Goal: Information Seeking & Learning: Learn about a topic

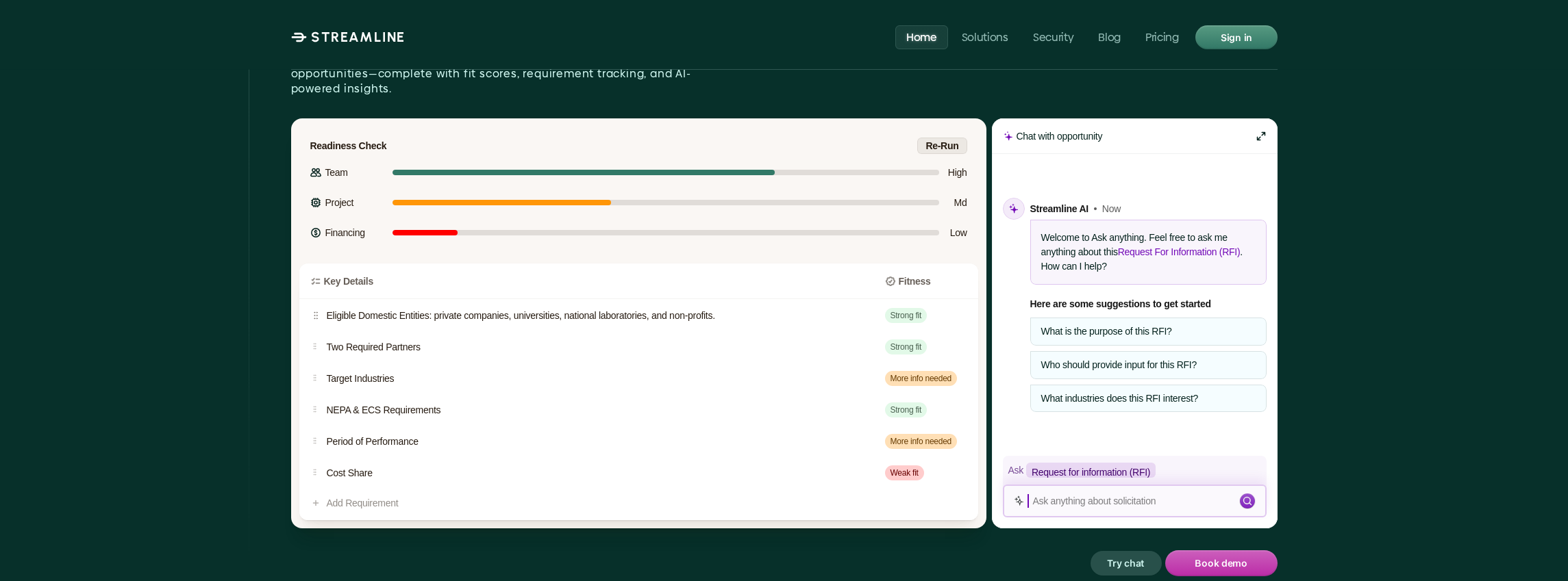
scroll to position [1957, 0]
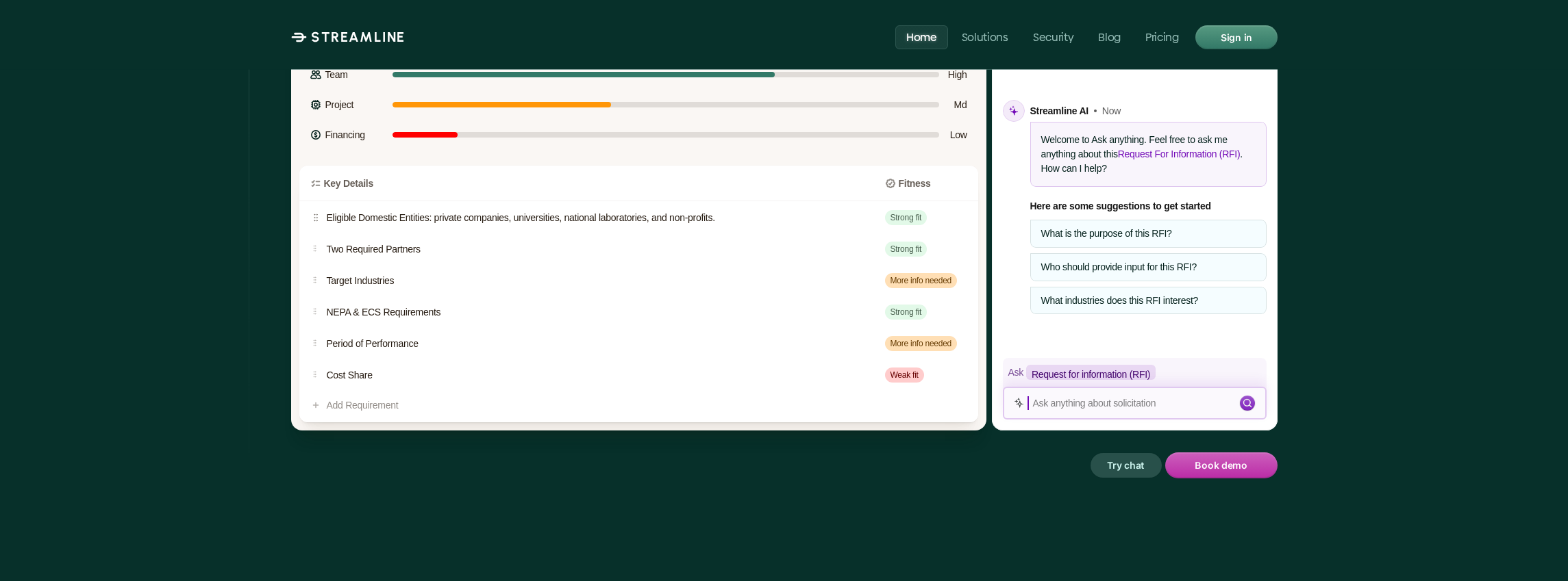
click at [804, 211] on p "Eligible Domestic Entities: private companies, universities, national laborator…" at bounding box center [595, 218] width 536 height 14
click at [900, 212] on p "Strong fit" at bounding box center [906, 218] width 32 height 13
click at [389, 305] on p "NEPA & ECS Requirements" at bounding box center [595, 313] width 536 height 14
click at [899, 297] on div "NEPA & ECS Requirements Strong fit" at bounding box center [638, 313] width 679 height 32
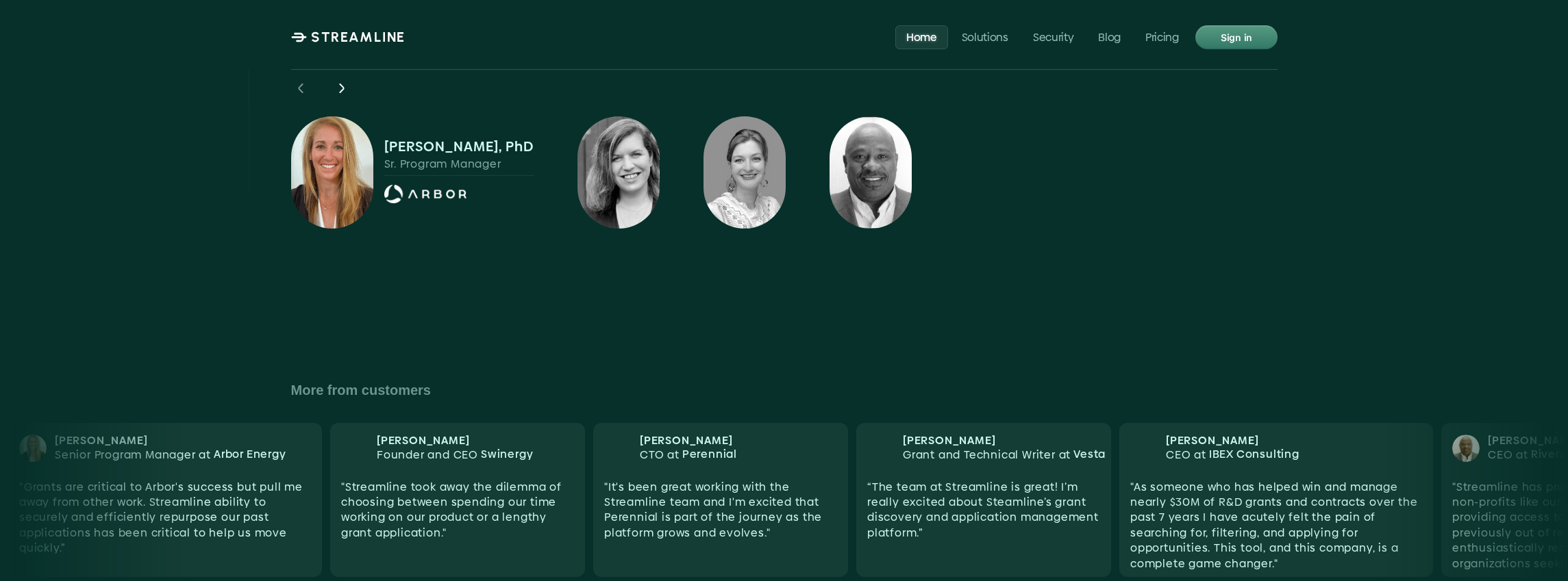
scroll to position [4258, 0]
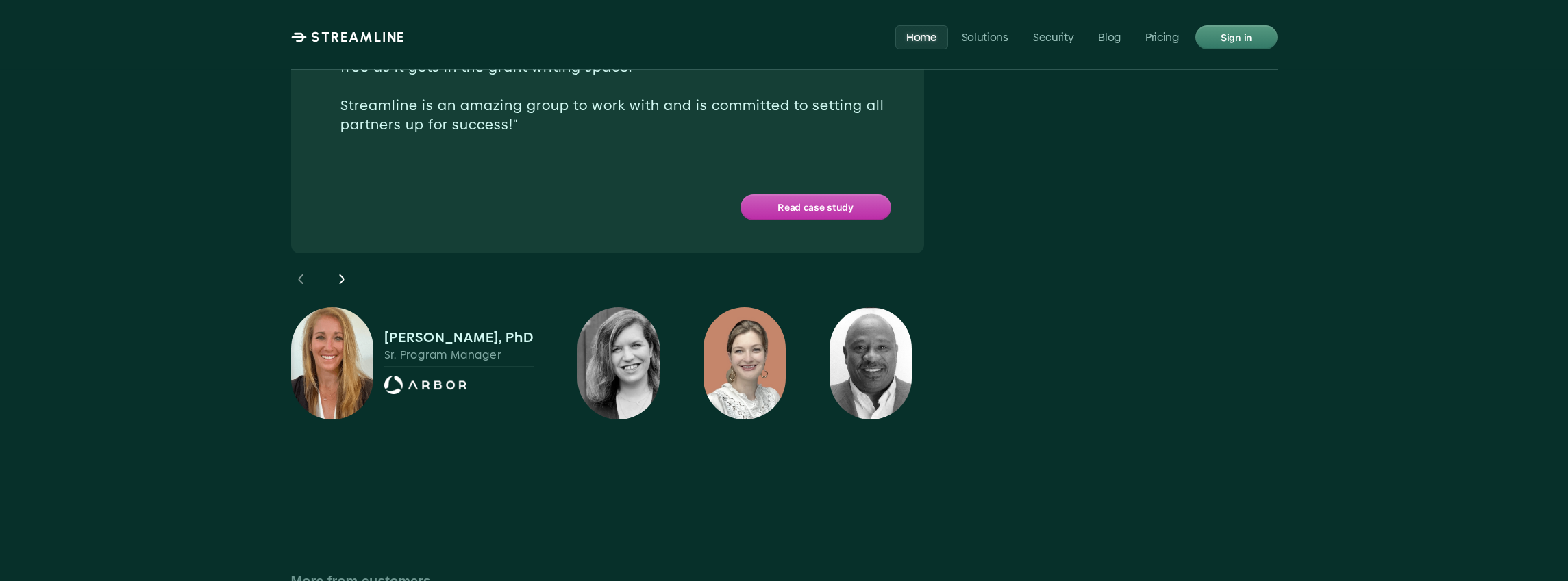
click at [745, 307] on img at bounding box center [745, 363] width 82 height 112
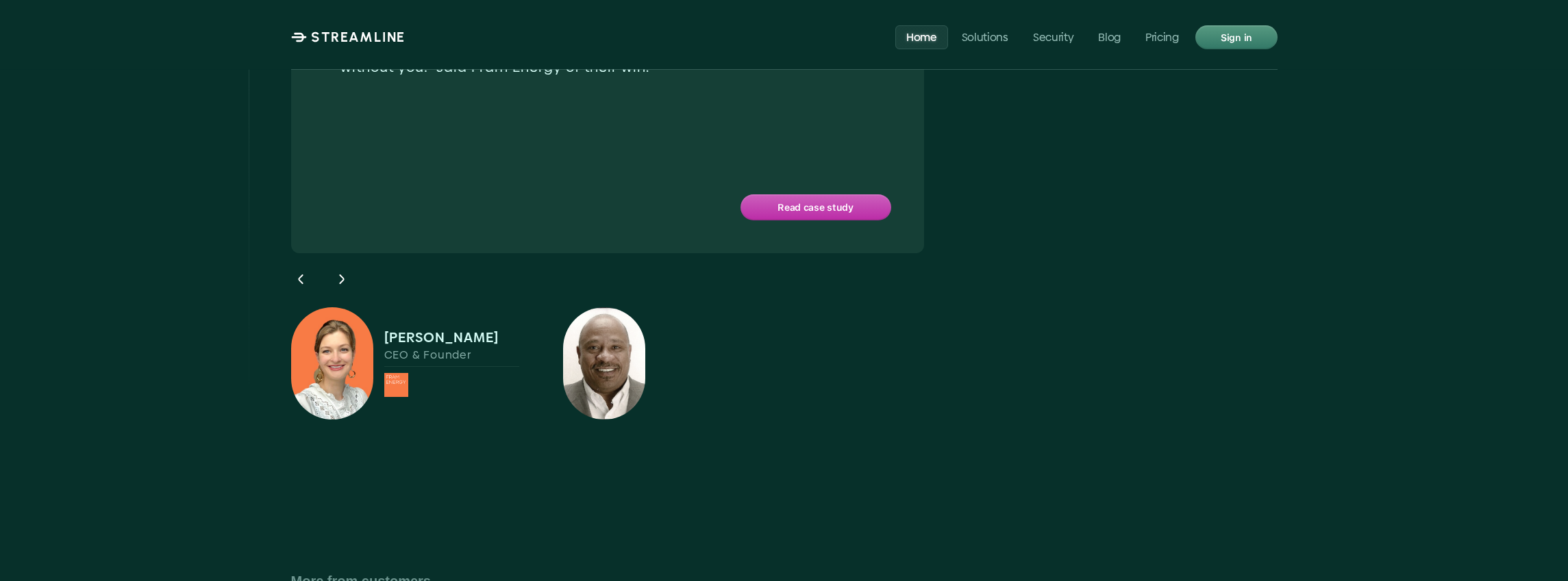
click at [635, 307] on img at bounding box center [604, 363] width 82 height 112
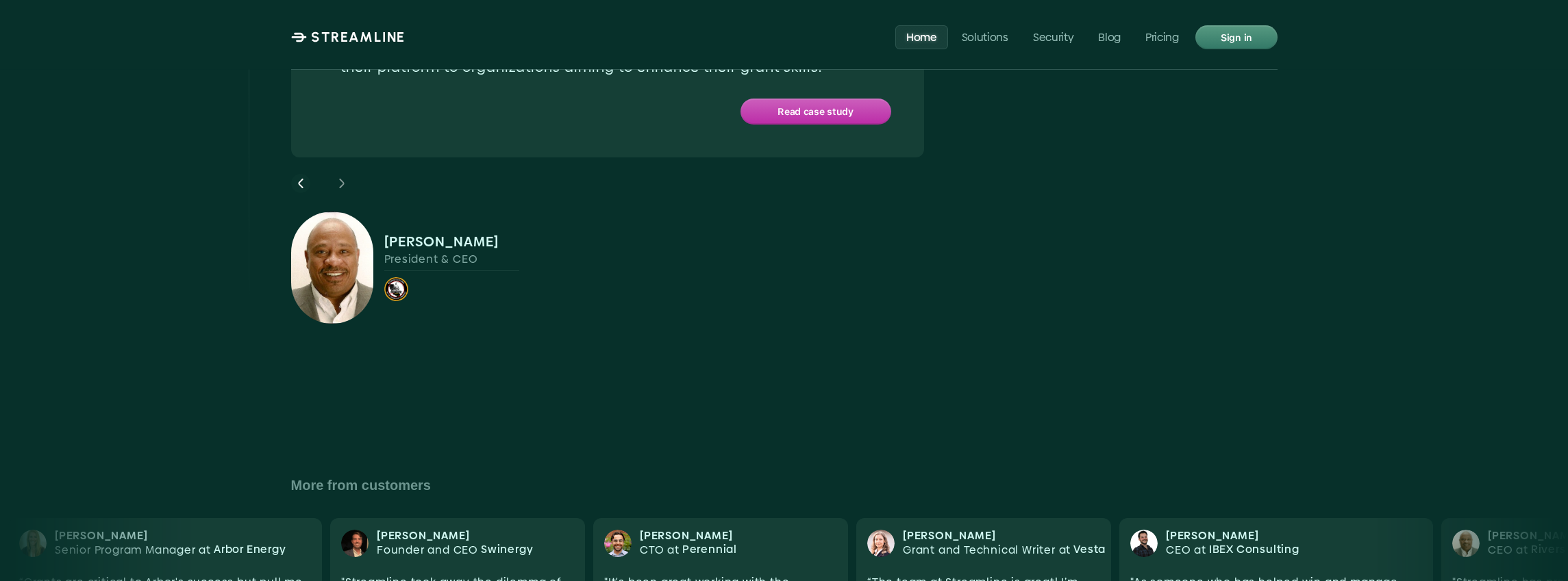
click at [307, 175] on icon at bounding box center [300, 183] width 17 height 17
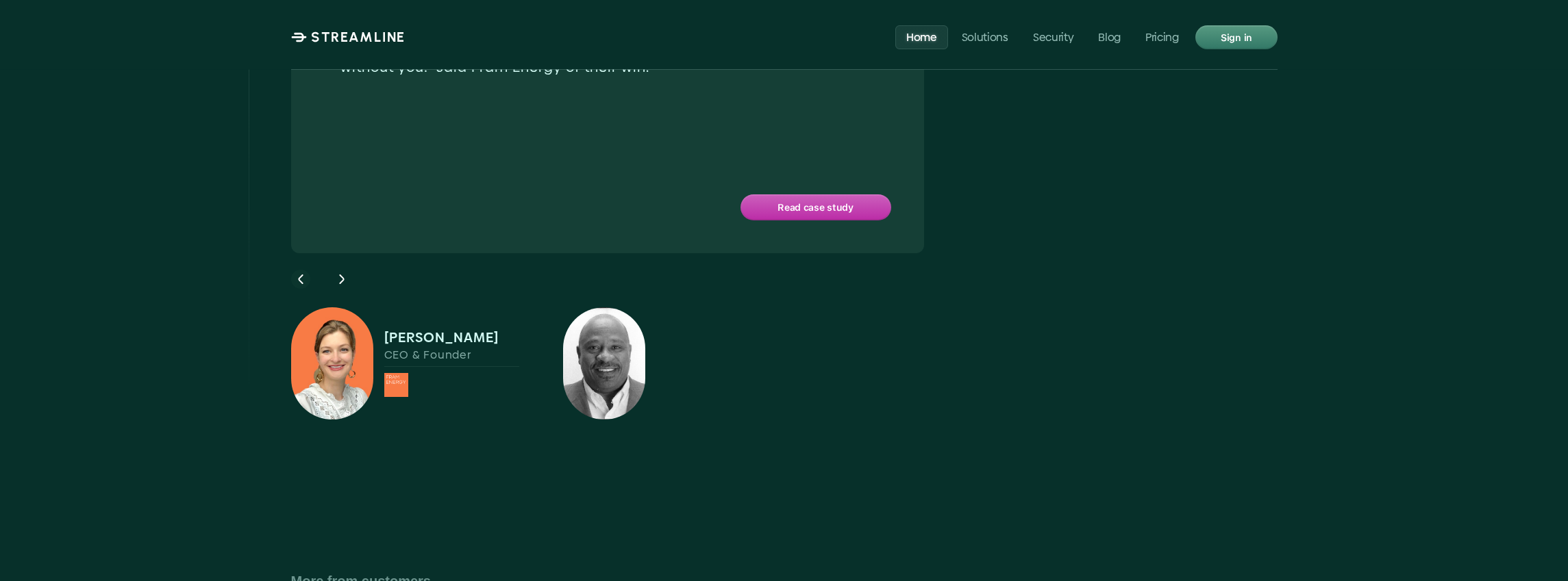
click at [295, 271] on icon at bounding box center [300, 279] width 17 height 17
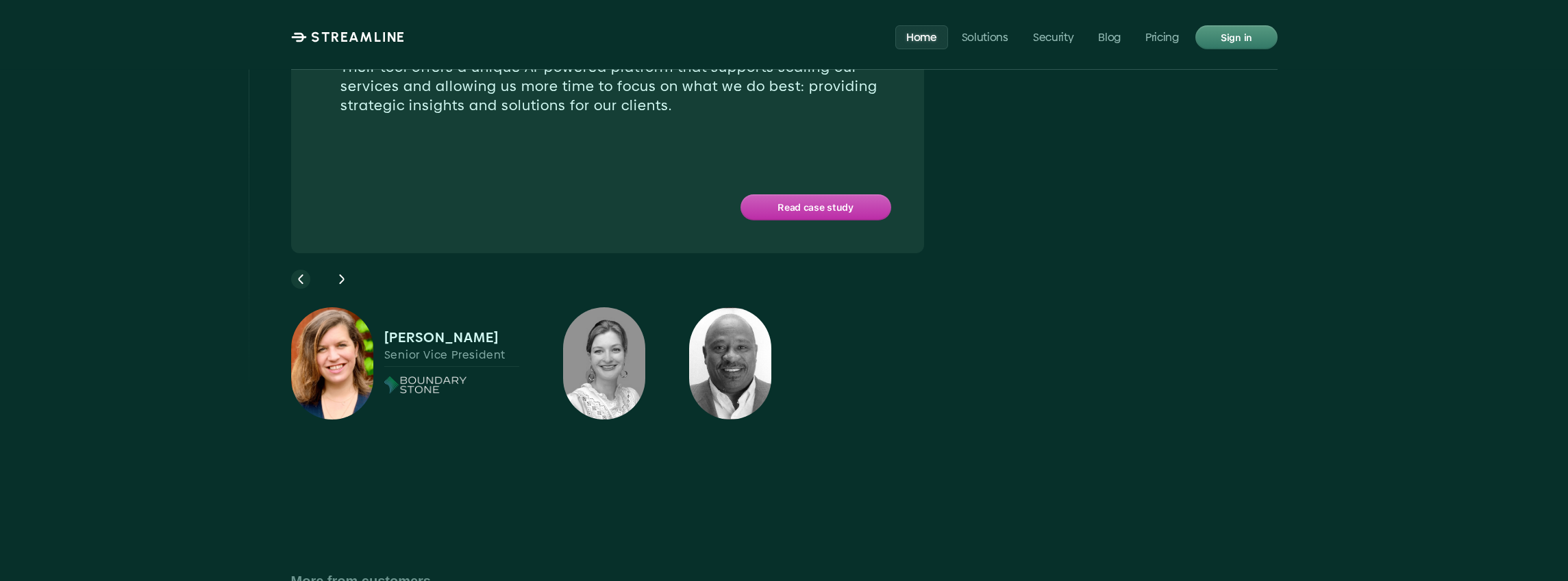
click at [297, 271] on icon at bounding box center [300, 279] width 17 height 17
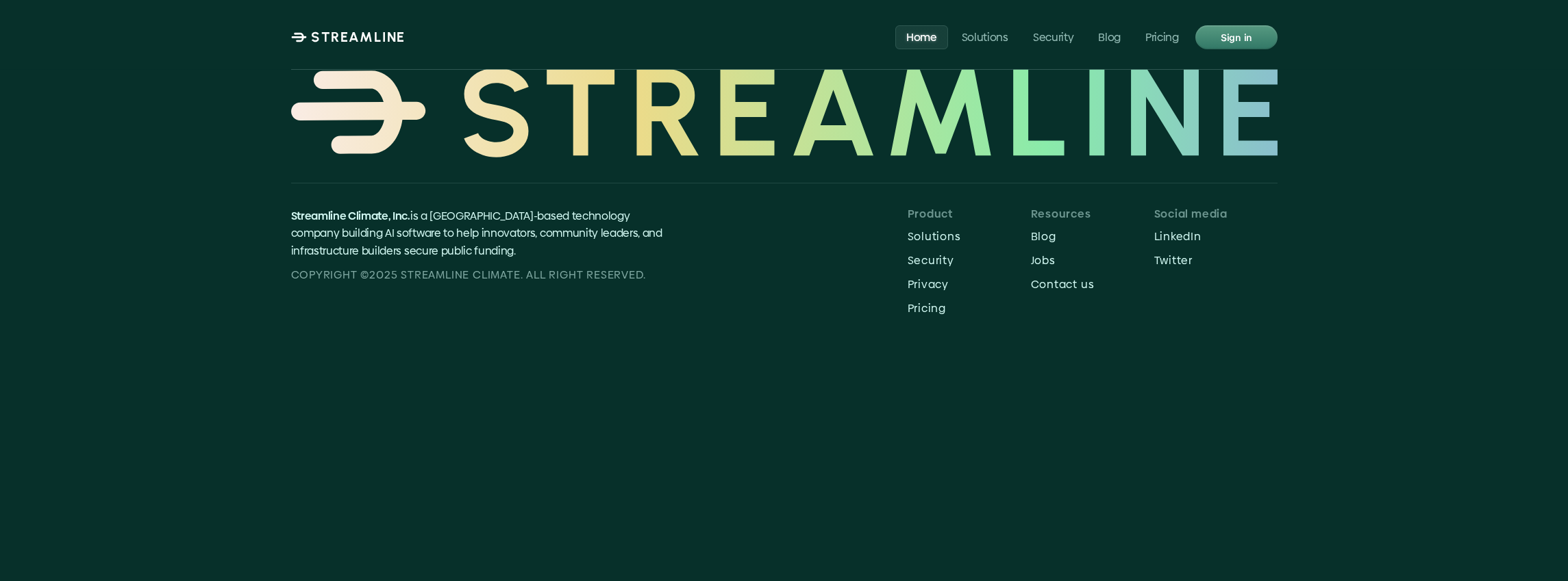
scroll to position [5891, 0]
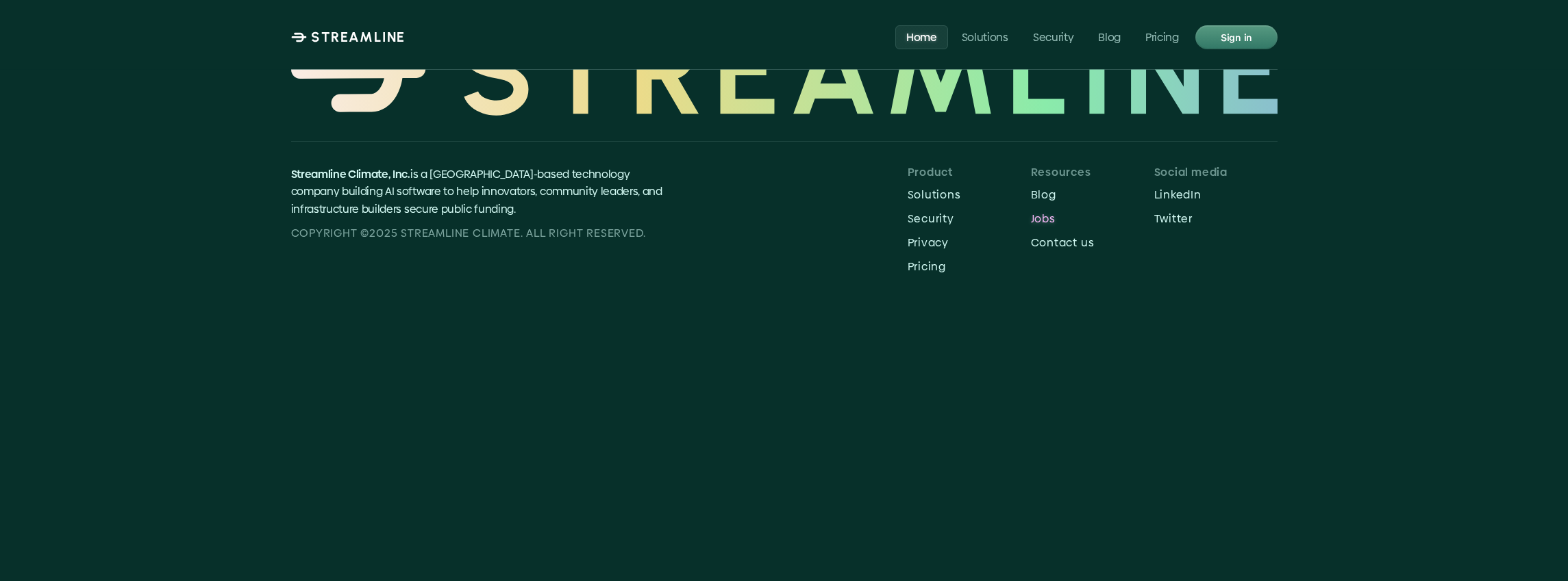
click at [1055, 212] on p "Jobs" at bounding box center [1092, 219] width 123 height 13
click at [979, 43] on p "Solutions" at bounding box center [984, 36] width 47 height 13
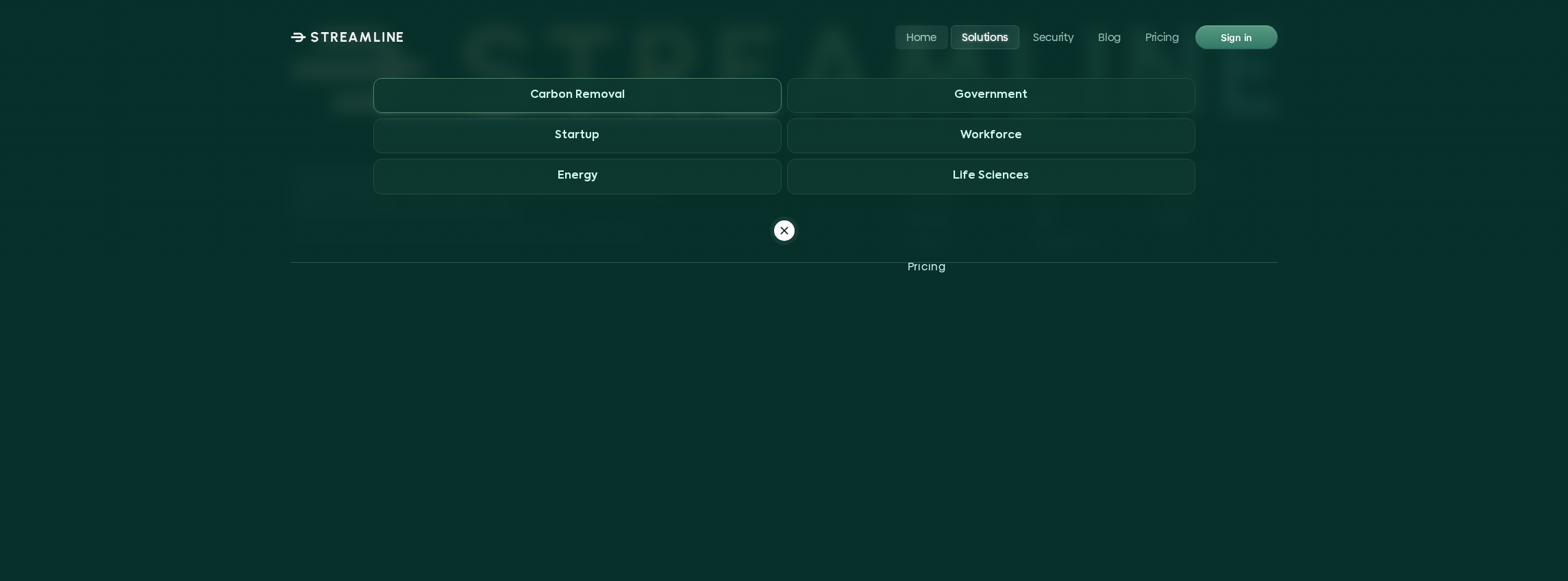
click at [573, 99] on h3 "Carbon Removal" at bounding box center [577, 96] width 95 height 13
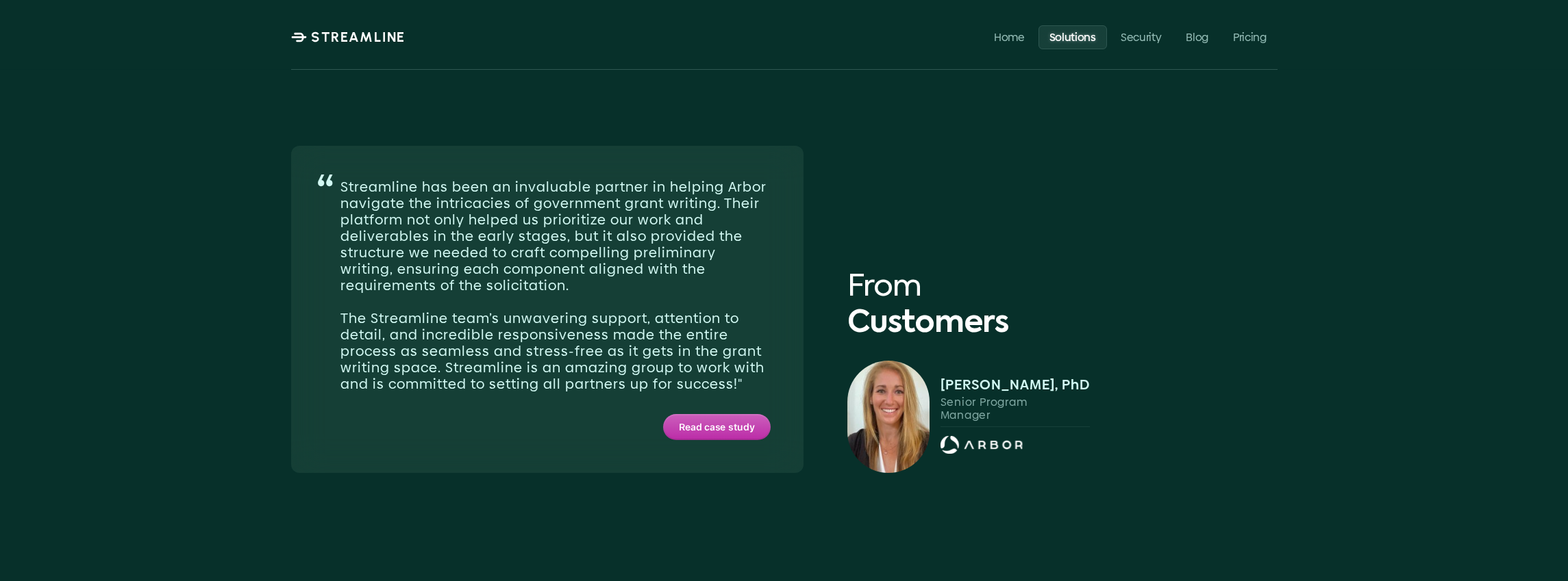
scroll to position [3001, 0]
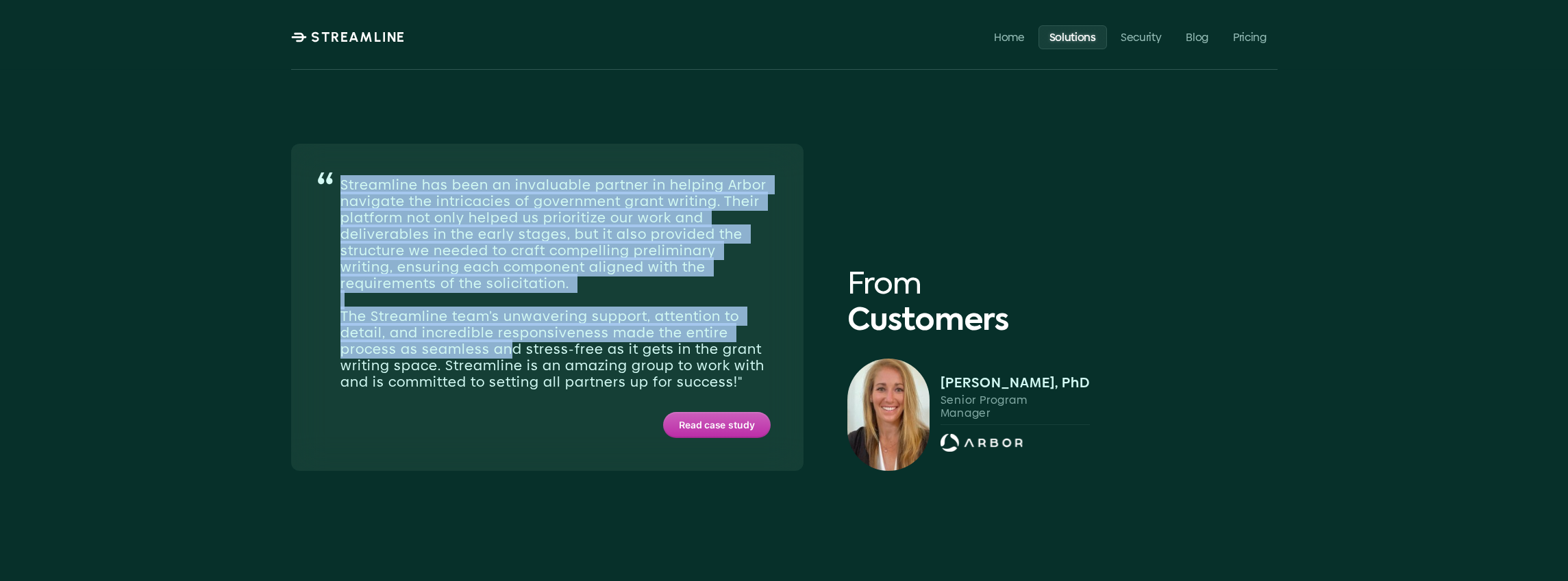
drag, startPoint x: 340, startPoint y: 178, endPoint x: 413, endPoint y: 302, distance: 143.9
click at [511, 345] on p "Streamline has been an invaluable partner in helping Arbor navigate the intrica…" at bounding box center [555, 283] width 431 height 214
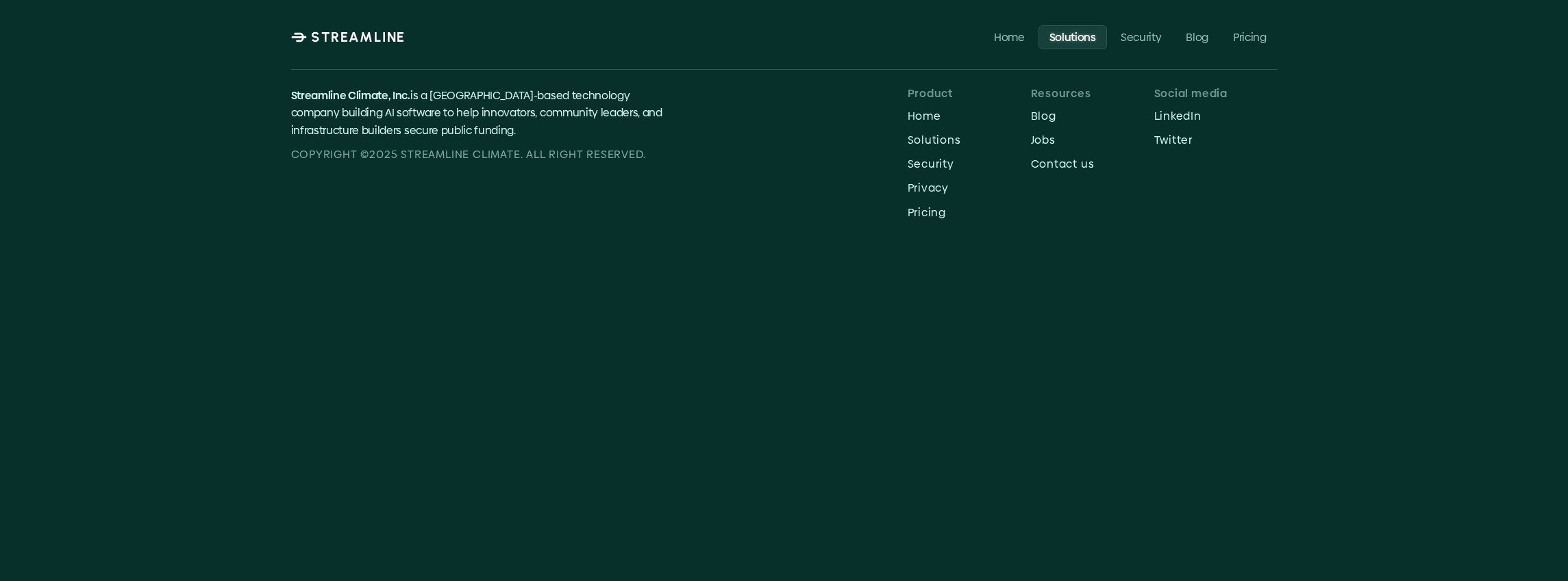
scroll to position [4401, 0]
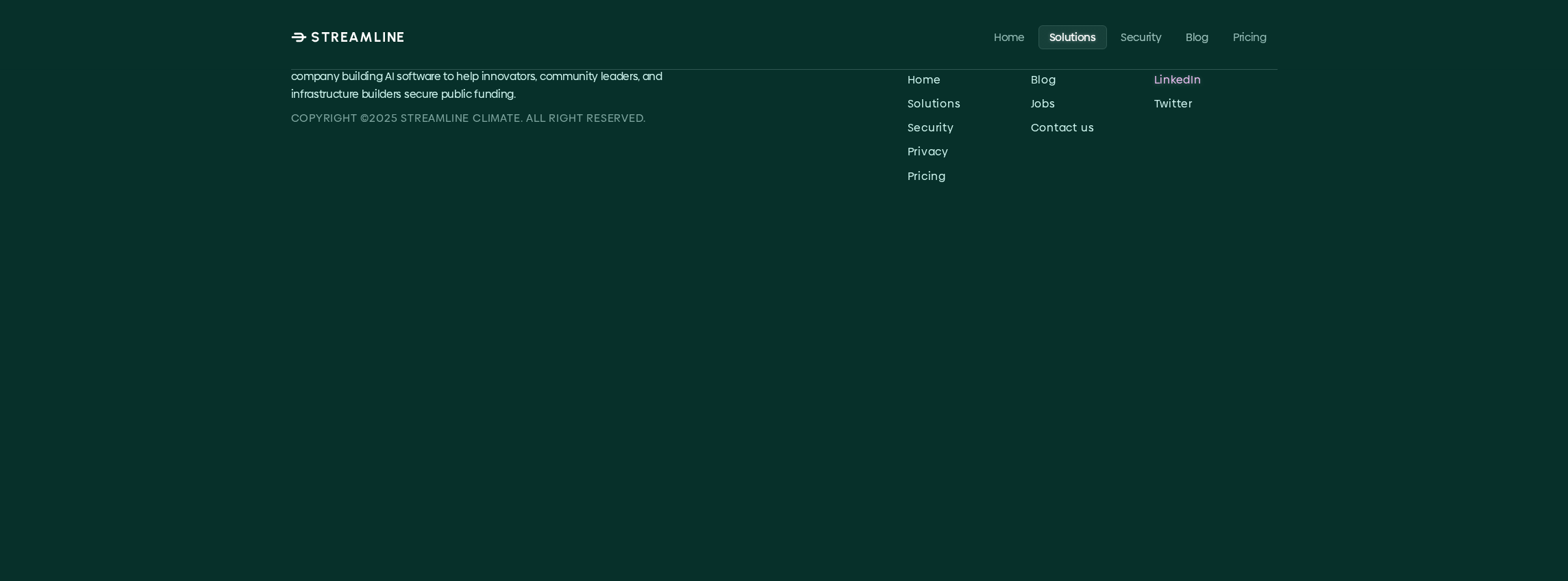
click at [1172, 86] on p "LinkedIn" at bounding box center [1216, 80] width 123 height 13
click at [1085, 36] on p "Solutions" at bounding box center [1072, 36] width 47 height 13
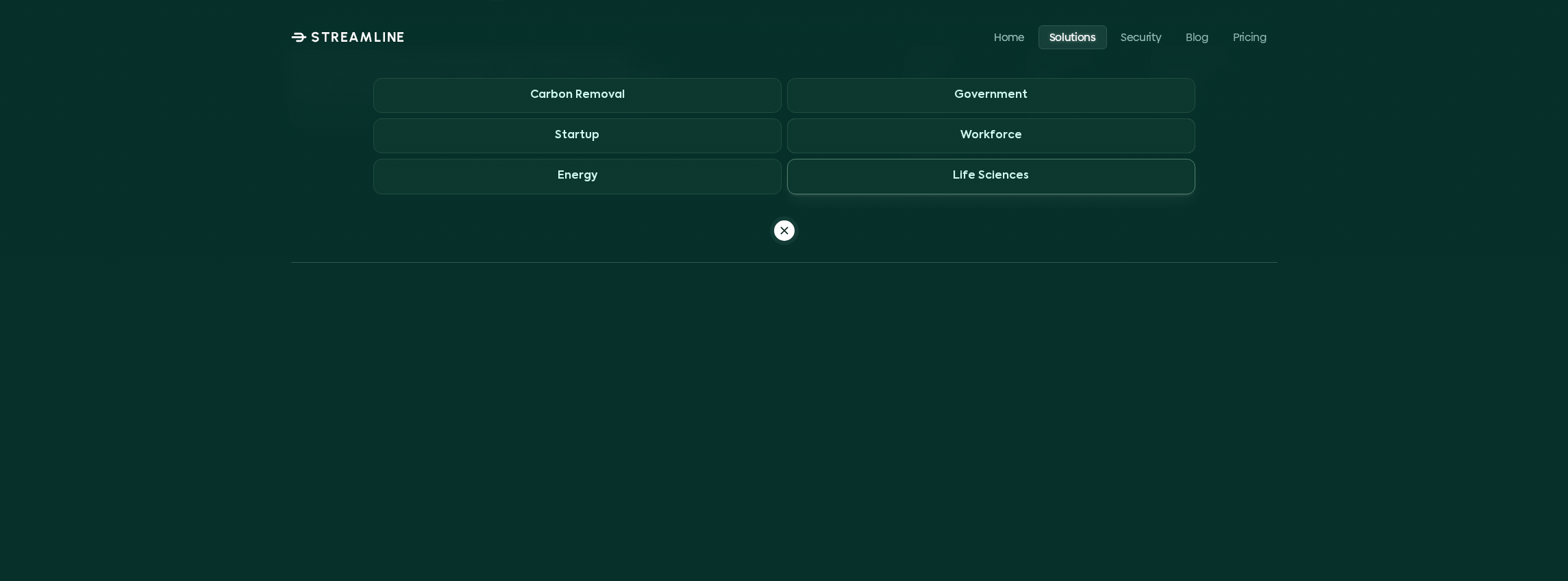
click at [983, 176] on h3 "Life Sciences" at bounding box center [991, 176] width 76 height 13
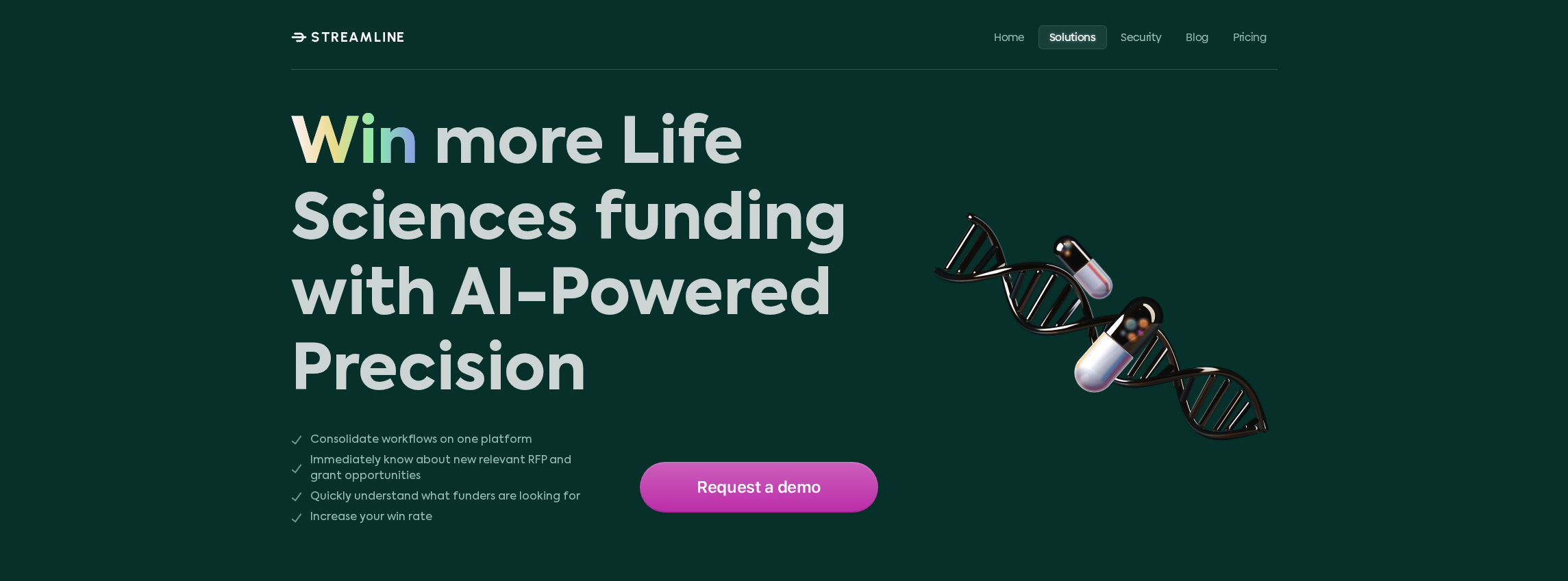
click at [1100, 39] on link "Solutions" at bounding box center [1072, 36] width 69 height 24
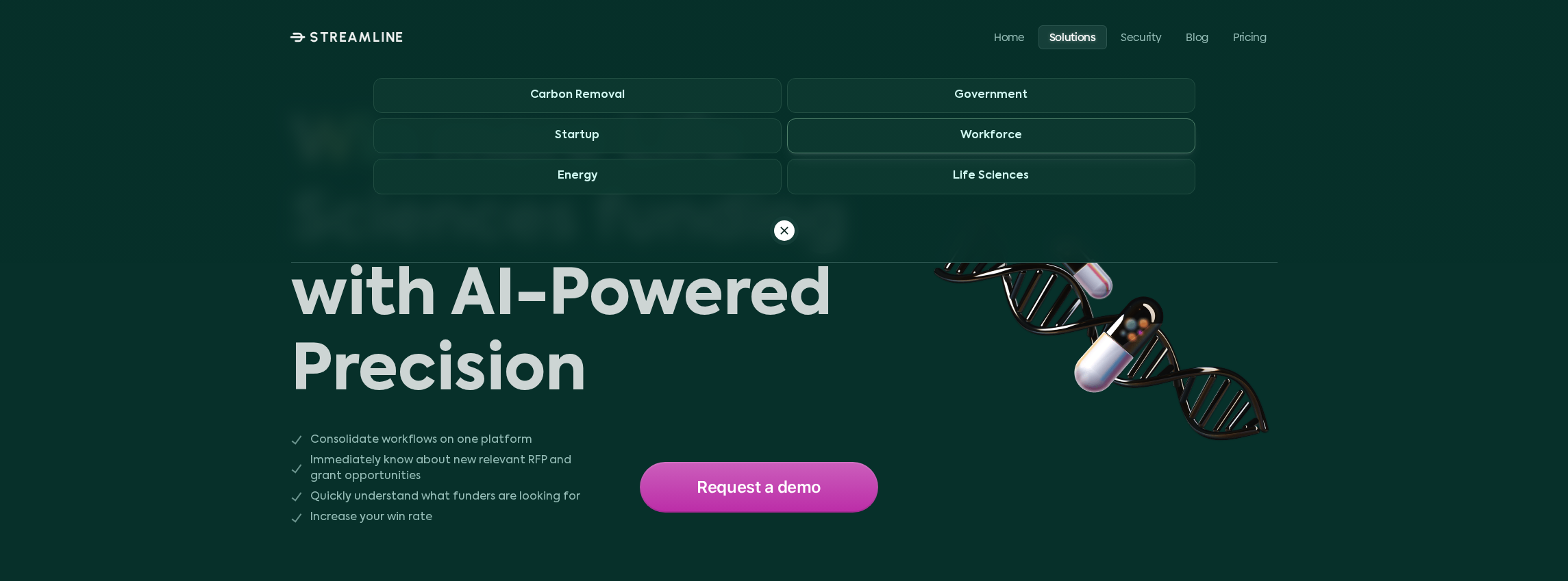
click at [967, 129] on h3 "Workforce" at bounding box center [991, 136] width 62 height 13
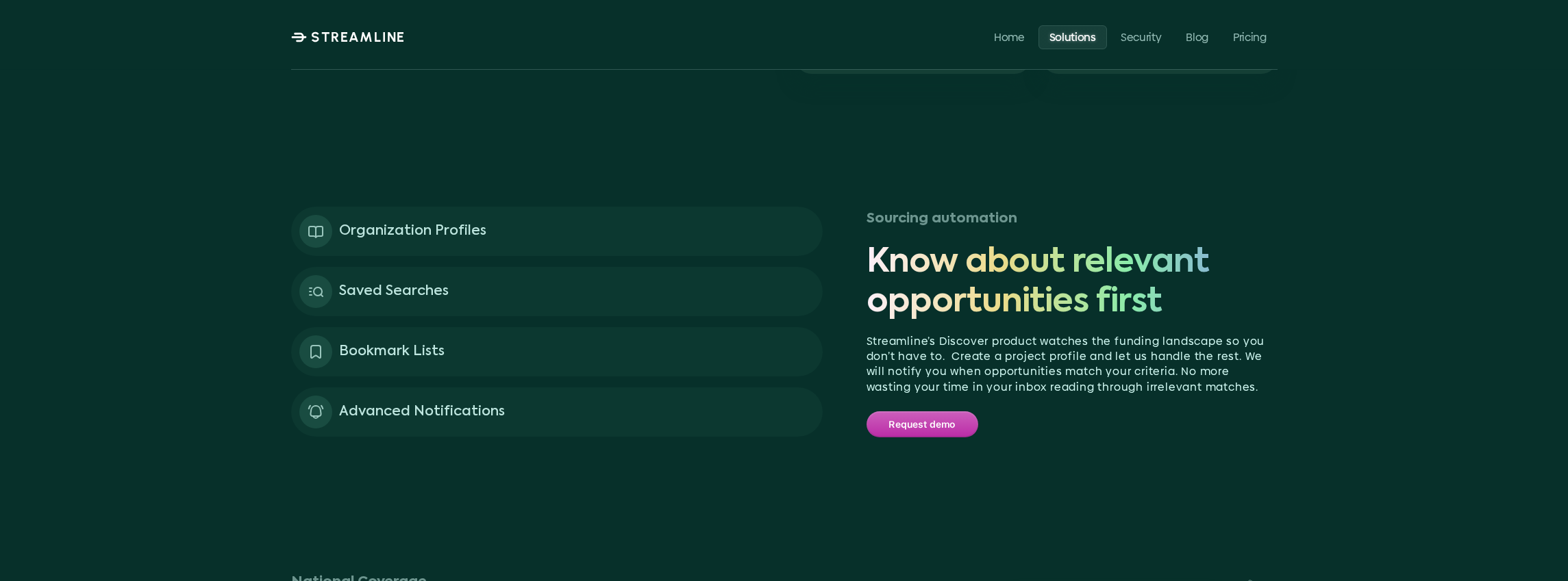
scroll to position [1312, 0]
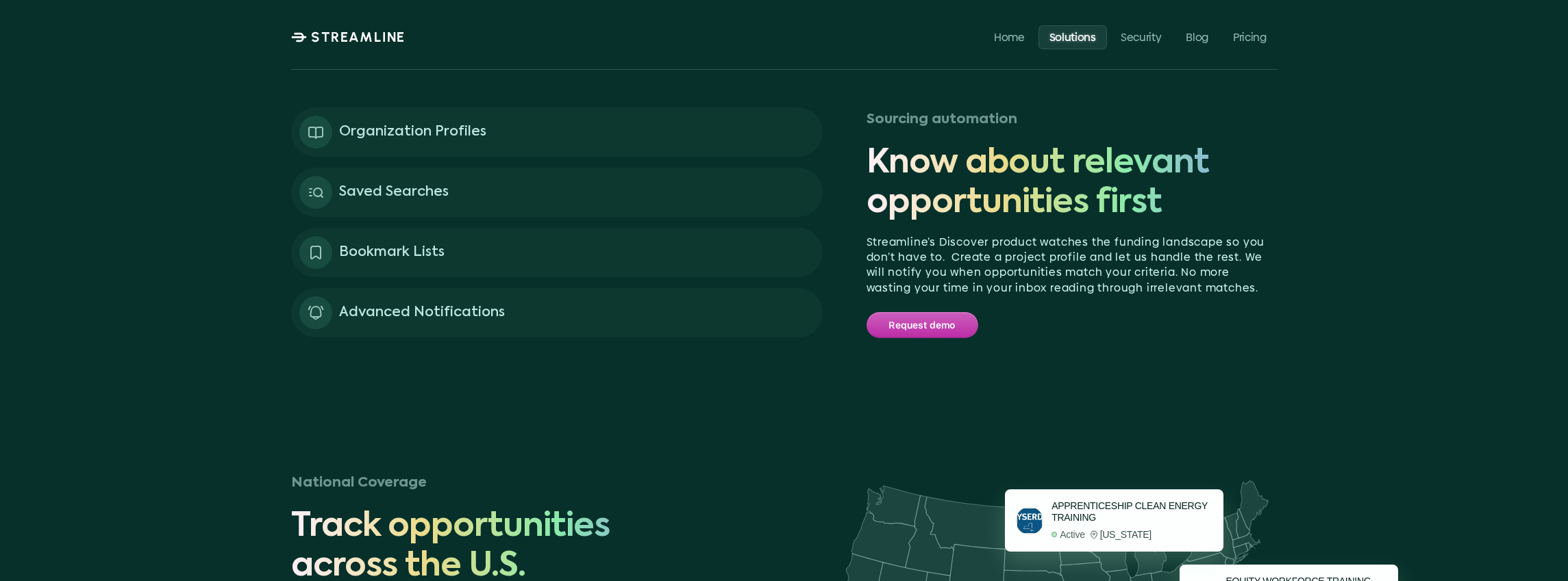
click at [457, 194] on div "Saved Searches" at bounding box center [557, 192] width 532 height 49
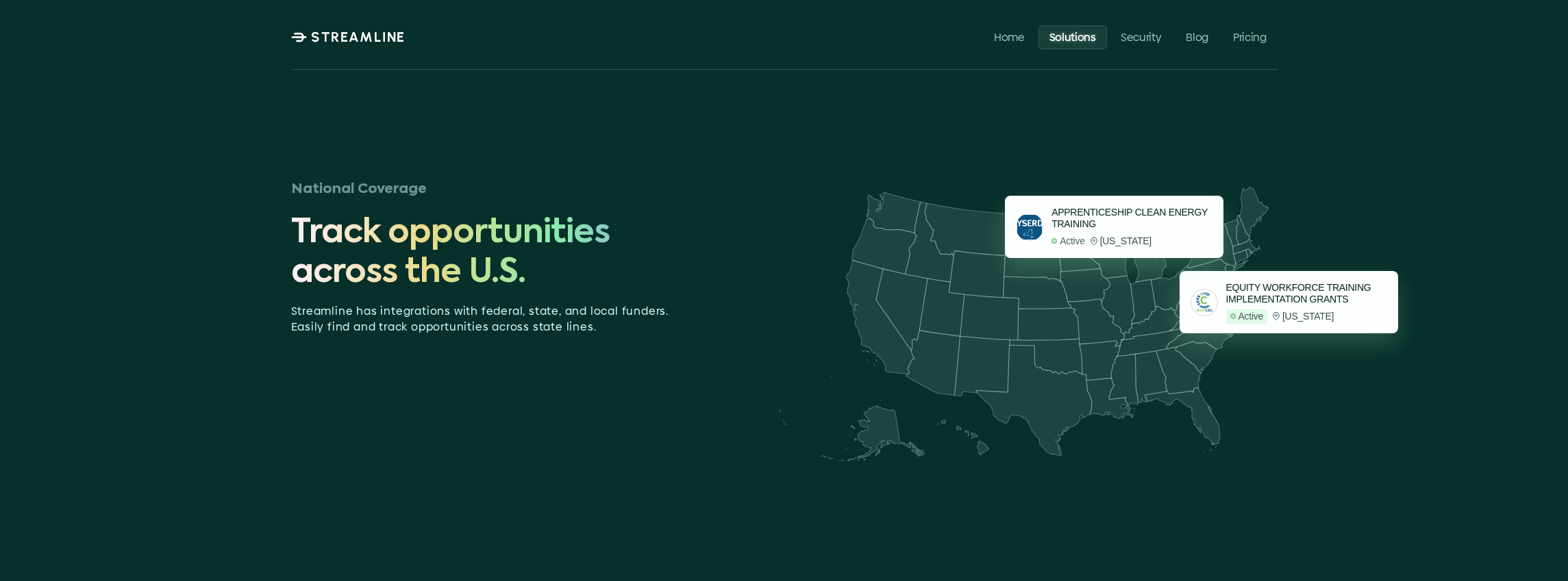
scroll to position [1557, 0]
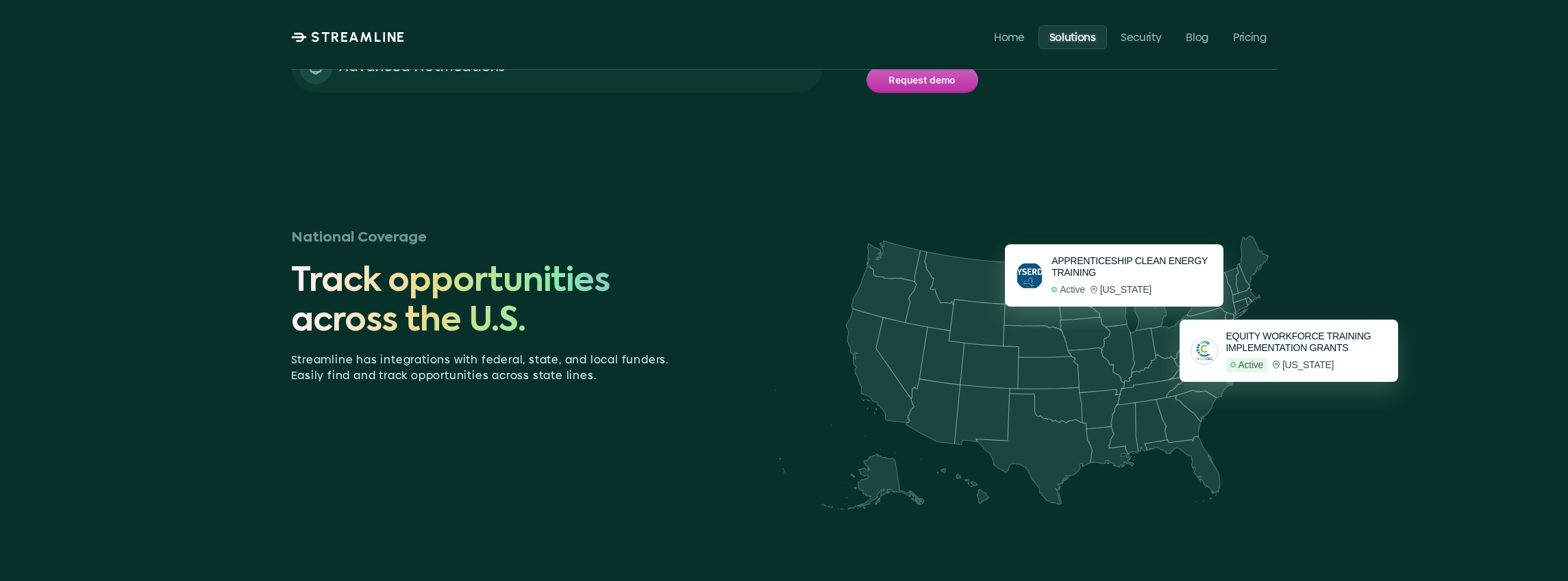
click at [1293, 348] on p "Equity workforce training implementation grants" at bounding box center [1307, 342] width 161 height 23
click at [1146, 268] on p "Apprenticeship Clean Energy training" at bounding box center [1132, 266] width 161 height 23
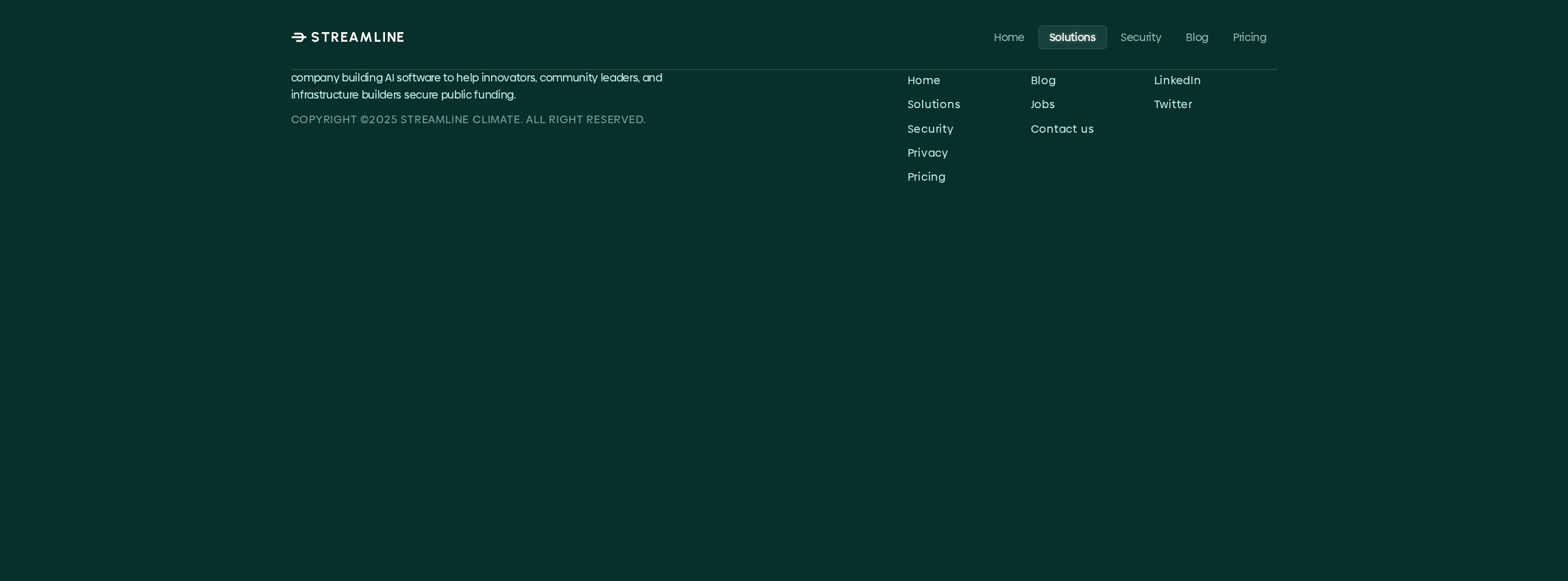
scroll to position [4018, 0]
